Goal: Find specific page/section: Find specific page/section

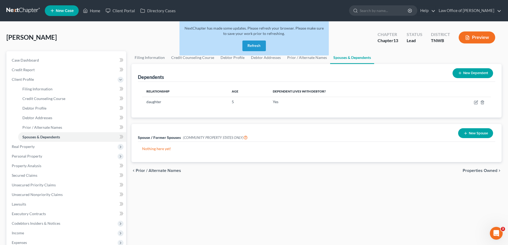
click at [255, 44] on button "Refresh" at bounding box center [254, 46] width 23 height 11
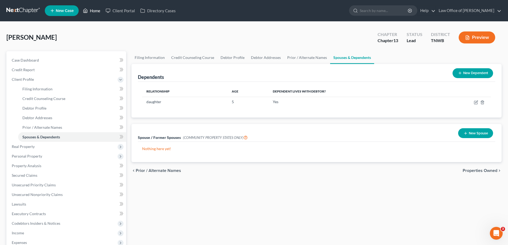
click at [93, 12] on link "Home" at bounding box center [91, 11] width 23 height 10
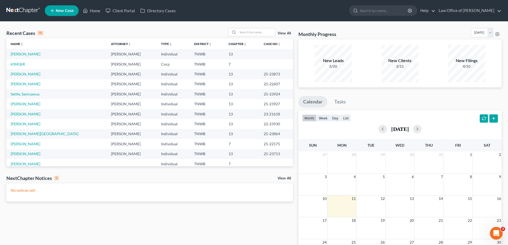
click at [282, 35] on link "View All" at bounding box center [284, 33] width 13 height 4
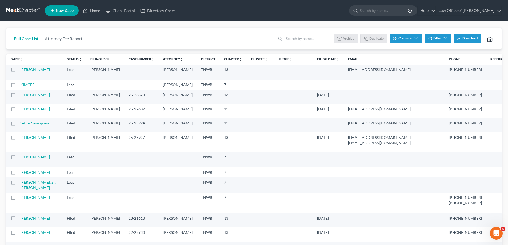
click at [305, 40] on input "search" at bounding box center [307, 38] width 47 height 9
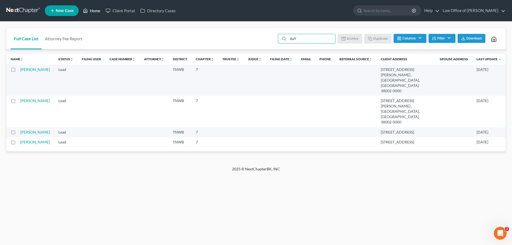
type input "daY"
click at [95, 10] on link "Home" at bounding box center [91, 11] width 23 height 10
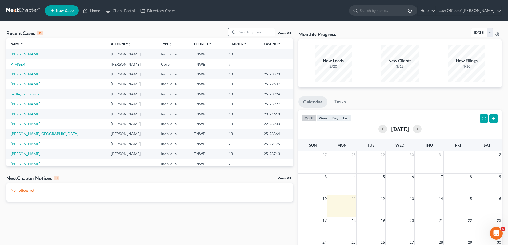
click at [260, 33] on input "search" at bounding box center [256, 32] width 37 height 8
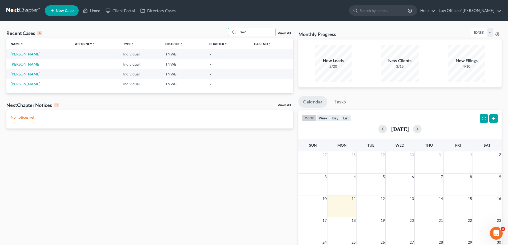
type input "DAY"
click at [285, 34] on link "View All" at bounding box center [284, 33] width 13 height 4
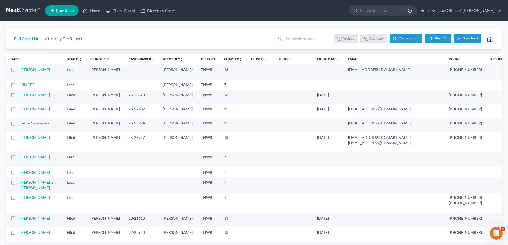
click at [437, 38] on button "Filter" at bounding box center [438, 38] width 27 height 9
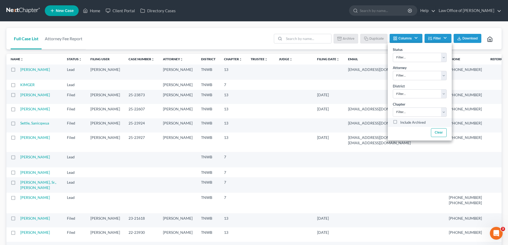
click at [401, 121] on label "Include Archived" at bounding box center [413, 123] width 25 height 6
click at [403, 121] on input "Include Archived" at bounding box center [404, 121] width 3 height 3
checkbox input "true"
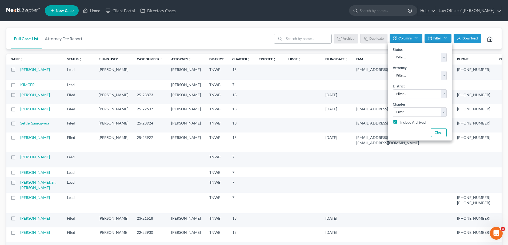
click at [297, 39] on input "search" at bounding box center [307, 38] width 47 height 9
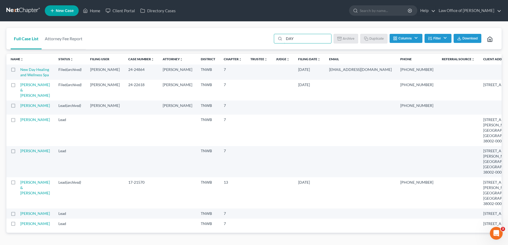
click at [18, 86] on label at bounding box center [18, 86] width 0 height 0
type input "DAY"
click at [20, 86] on input "checkbox" at bounding box center [21, 83] width 3 height 3
checkbox input "true"
click at [18, 71] on label at bounding box center [18, 71] width 0 height 0
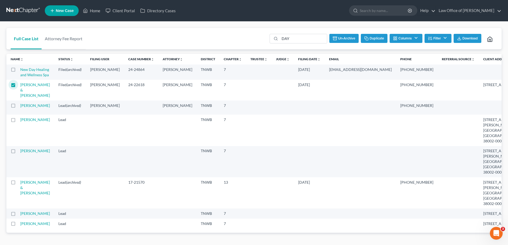
click at [20, 70] on input "checkbox" at bounding box center [21, 68] width 3 height 3
click at [345, 38] on button "Un-archive" at bounding box center [343, 38] width 29 height 9
checkbox input "false"
click at [26, 98] on link "Day, Joshua & Jasmin" at bounding box center [35, 89] width 30 height 15
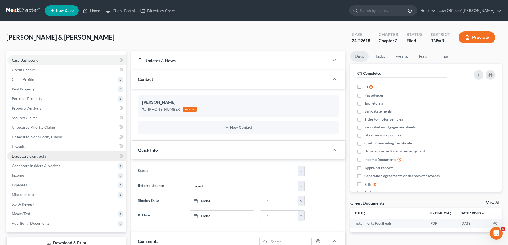
click at [28, 159] on link "Executory Contracts" at bounding box center [66, 157] width 119 height 10
click at [94, 9] on link "Home" at bounding box center [91, 11] width 23 height 10
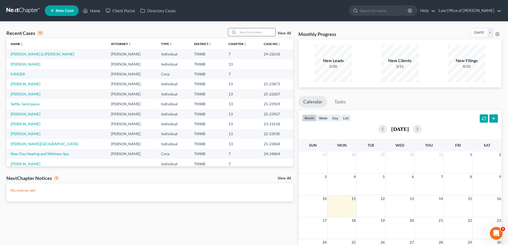
click at [258, 32] on input "search" at bounding box center [256, 32] width 37 height 8
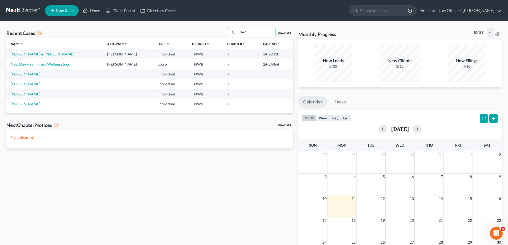
type input "DAY"
click at [38, 65] on link "New Day Healing and Wellness Spa" at bounding box center [40, 64] width 58 height 5
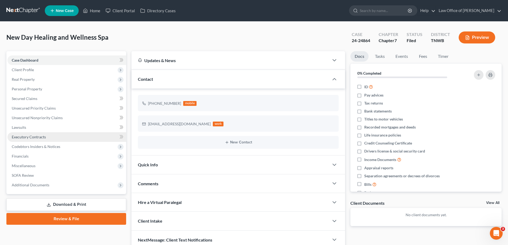
click at [27, 137] on span "Executory Contracts" at bounding box center [29, 137] width 34 height 5
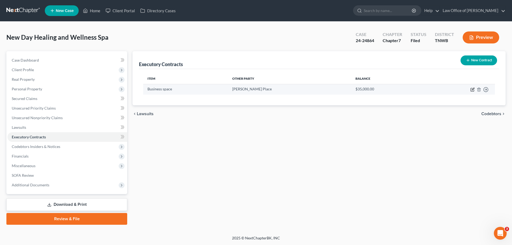
click at [474, 90] on icon "button" at bounding box center [473, 90] width 4 height 4
select select "3"
select select "44"
select select "0"
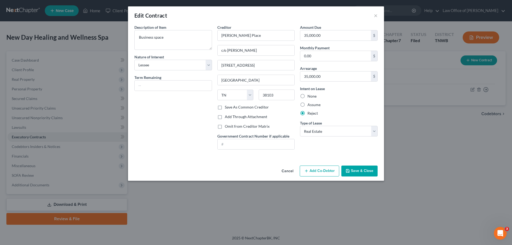
click at [288, 171] on button "Cancel" at bounding box center [288, 171] width 20 height 11
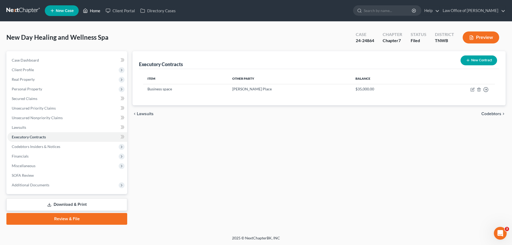
click at [97, 9] on link "Home" at bounding box center [91, 11] width 23 height 10
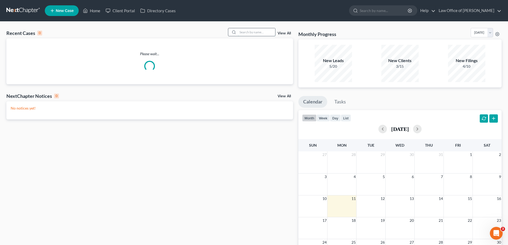
click at [263, 32] on input "search" at bounding box center [256, 32] width 37 height 8
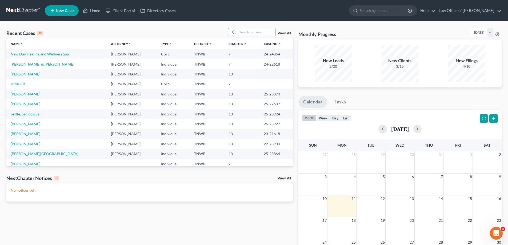
click at [38, 64] on link "Day, Joshua & Jasmin" at bounding box center [43, 64] width 64 height 5
select select "2"
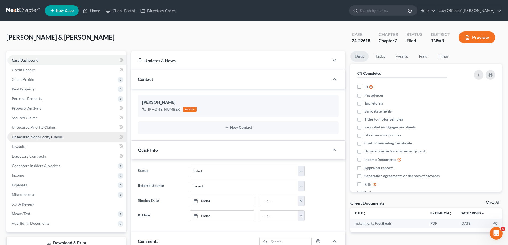
click at [52, 136] on span "Unsecured Nonpriority Claims" at bounding box center [37, 137] width 51 height 5
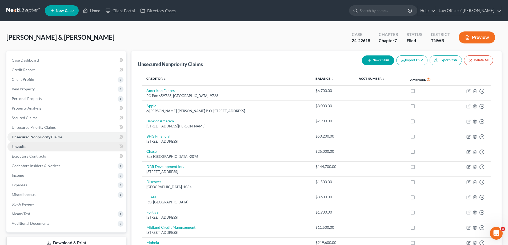
click at [20, 146] on span "Lawsuits" at bounding box center [19, 146] width 14 height 5
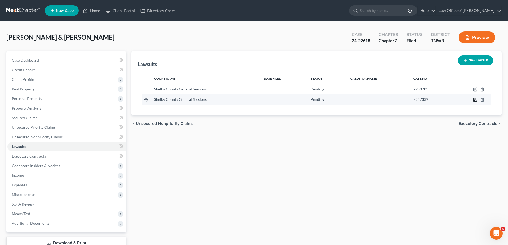
click at [476, 100] on icon "button" at bounding box center [475, 100] width 4 height 4
select select "44"
select select "0"
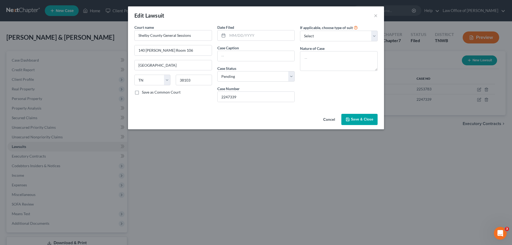
click at [329, 121] on button "Cancel" at bounding box center [329, 119] width 20 height 11
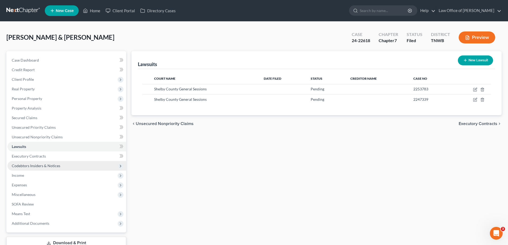
click at [31, 166] on span "Codebtors Insiders & Notices" at bounding box center [36, 166] width 49 height 5
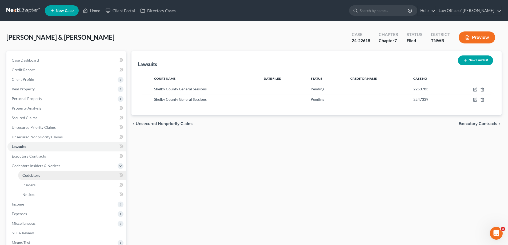
click at [31, 174] on span "Codebtors" at bounding box center [31, 175] width 18 height 5
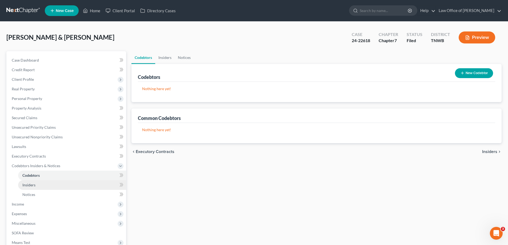
click at [32, 184] on span "Insiders" at bounding box center [28, 185] width 13 height 5
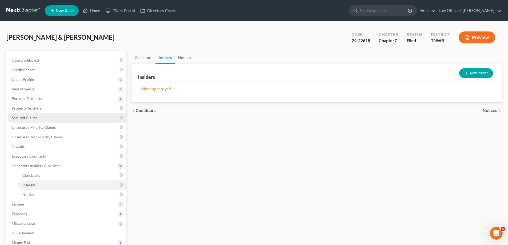
click at [23, 118] on span "Secured Claims" at bounding box center [25, 118] width 26 height 5
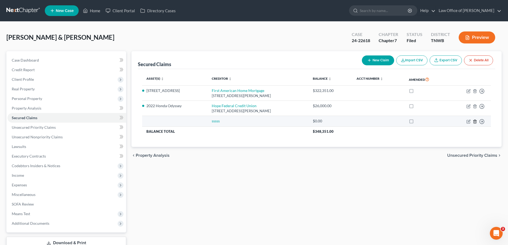
click at [475, 123] on icon "button" at bounding box center [475, 122] width 4 height 4
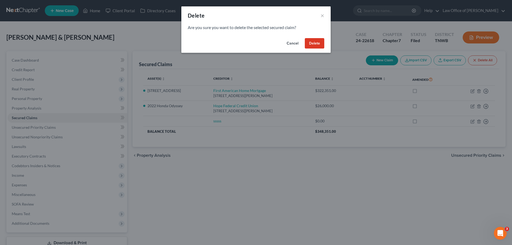
click at [317, 45] on button "Delete" at bounding box center [314, 43] width 19 height 11
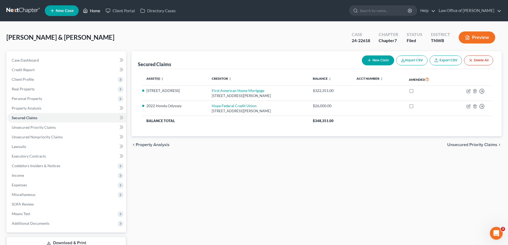
click at [91, 11] on link "Home" at bounding box center [91, 11] width 23 height 10
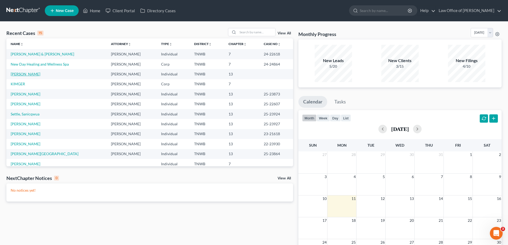
click at [36, 74] on link "[PERSON_NAME]" at bounding box center [26, 74] width 30 height 5
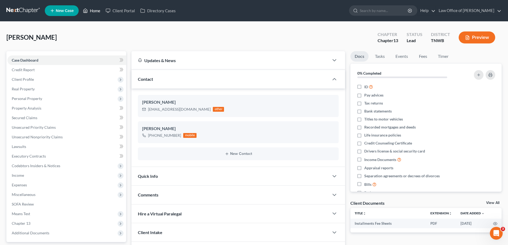
click at [95, 11] on link "Home" at bounding box center [91, 11] width 23 height 10
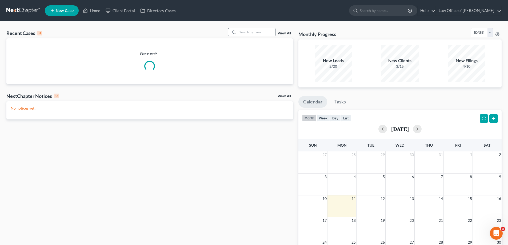
click at [244, 30] on input "search" at bounding box center [256, 32] width 37 height 8
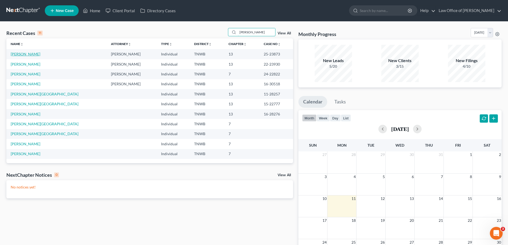
type input "mitchell"
click at [29, 54] on link "Mitchell, Racquel" at bounding box center [26, 54] width 30 height 5
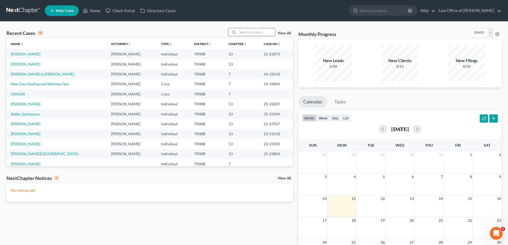
click at [249, 33] on input "search" at bounding box center [256, 32] width 37 height 8
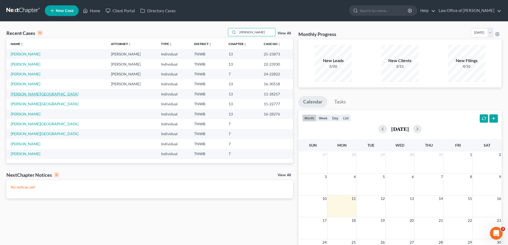
type input "mitchell"
click at [35, 94] on link "Mitchell, Rochelle" at bounding box center [45, 94] width 68 height 5
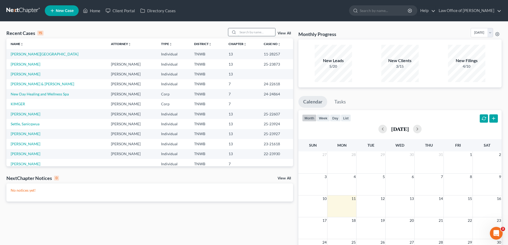
click at [241, 33] on input "search" at bounding box center [256, 32] width 37 height 8
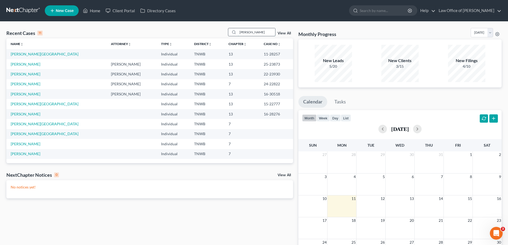
drag, startPoint x: 259, startPoint y: 32, endPoint x: 233, endPoint y: 33, distance: 26.2
click at [233, 33] on div "mitchell" at bounding box center [252, 32] width 48 height 8
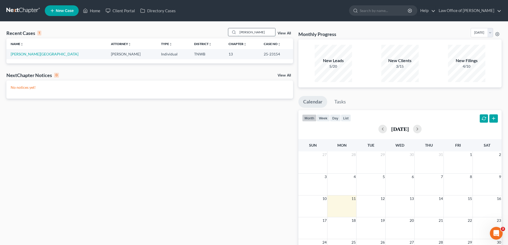
drag, startPoint x: 252, startPoint y: 31, endPoint x: 229, endPoint y: 31, distance: 22.7
click at [229, 31] on div "tellez" at bounding box center [252, 32] width 48 height 8
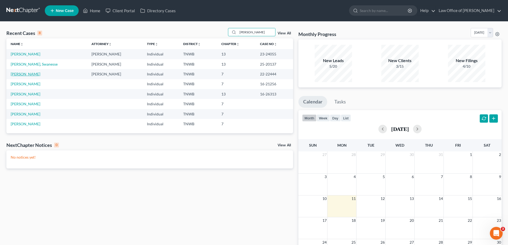
type input "martin"
click at [31, 75] on link "Martin, Coya" at bounding box center [26, 74] width 30 height 5
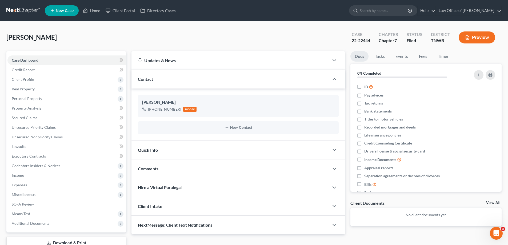
drag, startPoint x: 184, startPoint y: 41, endPoint x: 271, endPoint y: 9, distance: 93.5
click at [183, 41] on div "Martin, Coya Upgraded Case 22-22444 Chapter Chapter 7 Status Filed District TNW…" at bounding box center [254, 39] width 496 height 23
